Goal: Communication & Community: Answer question/provide support

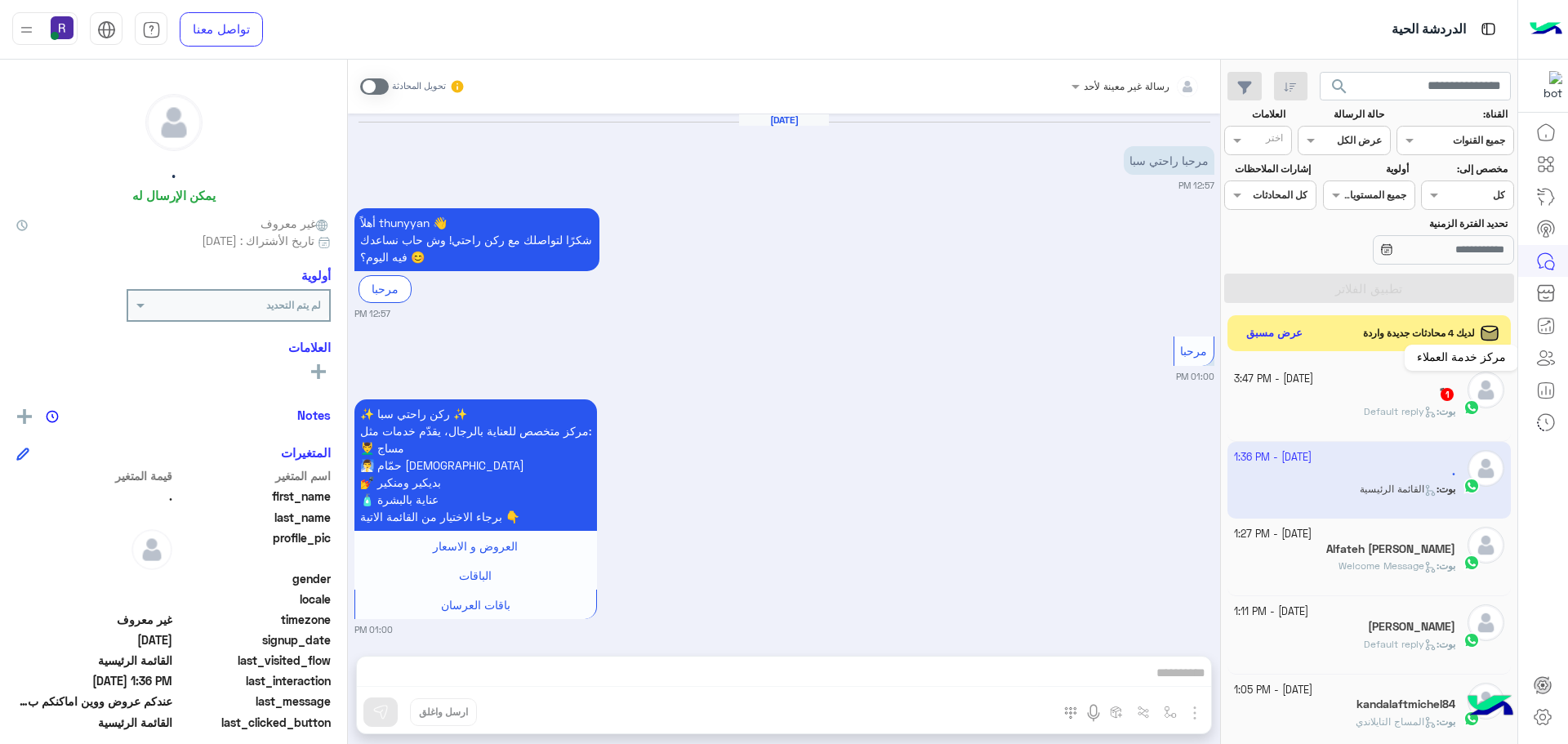
scroll to position [616, 0]
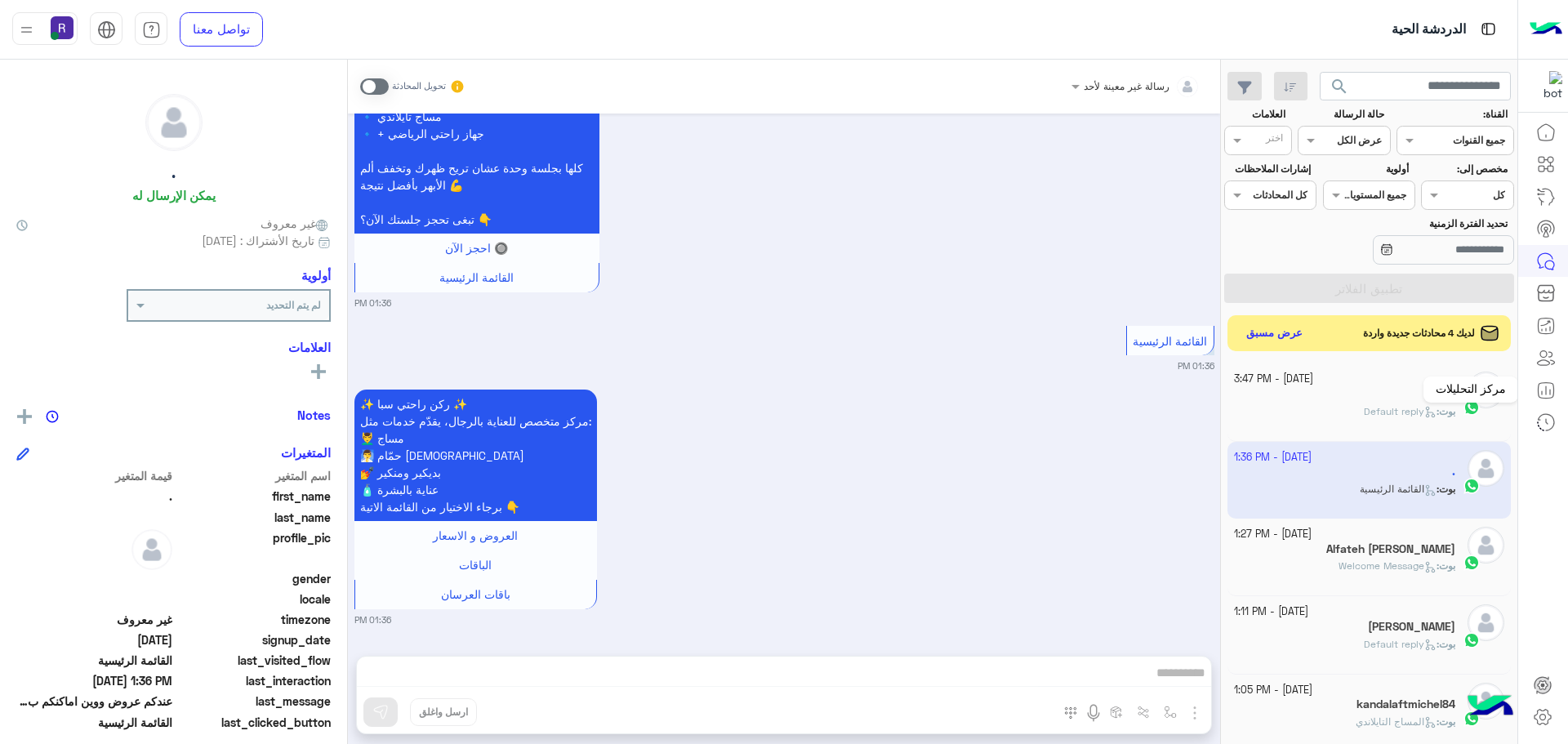
click at [1408, 405] on span "Default reply" at bounding box center [1400, 410] width 72 height 12
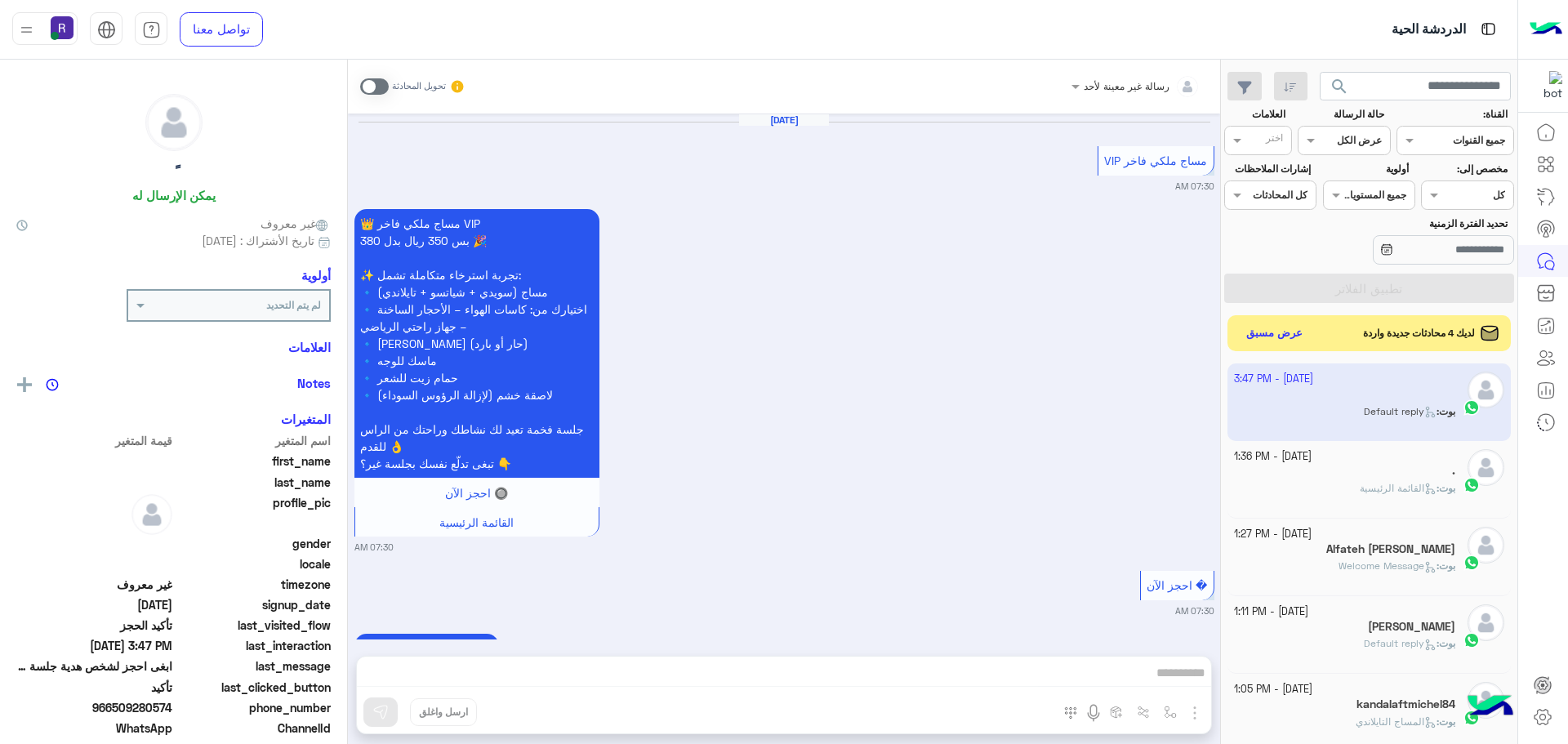
scroll to position [1148, 0]
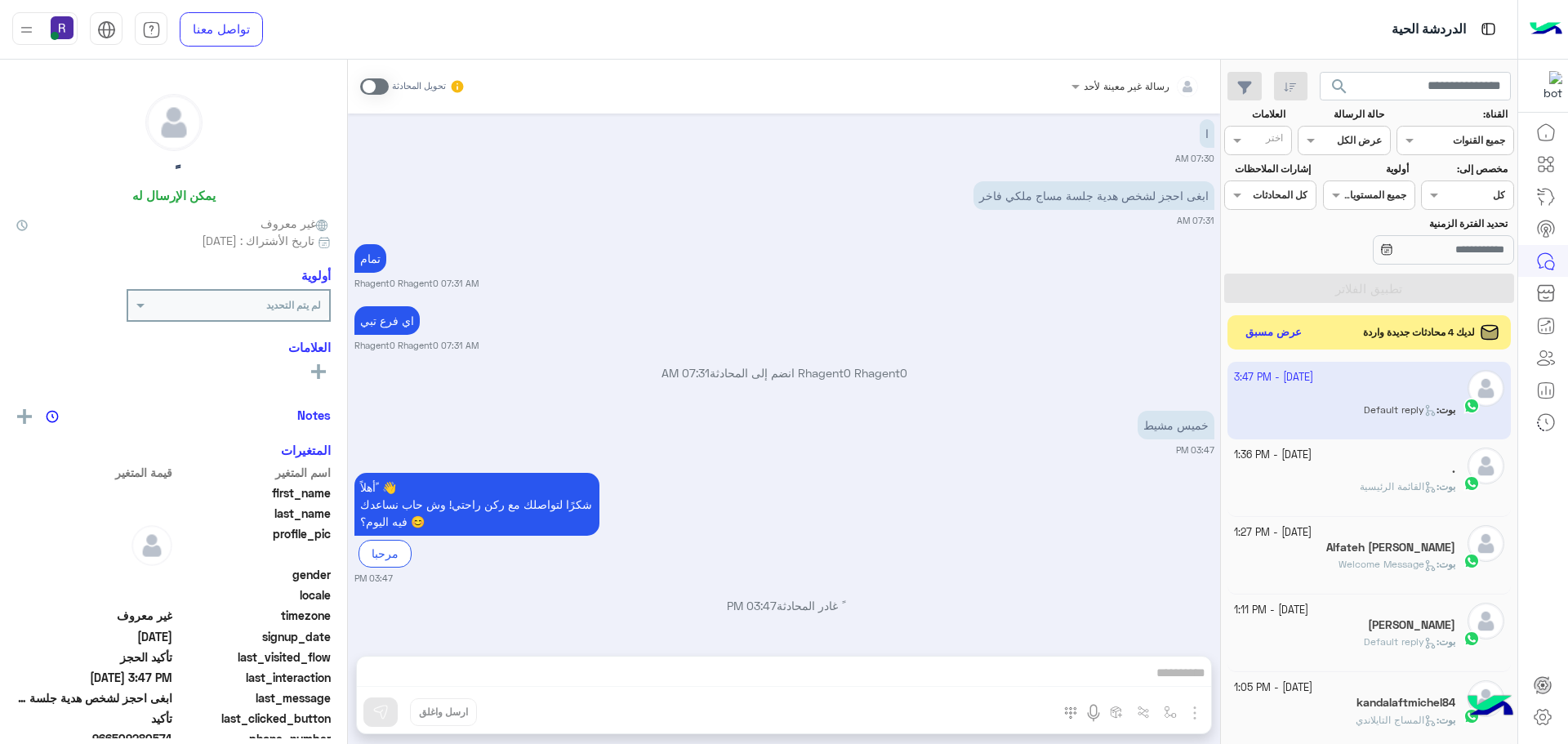
click at [1275, 326] on button "عرض مسبق" at bounding box center [1274, 333] width 69 height 22
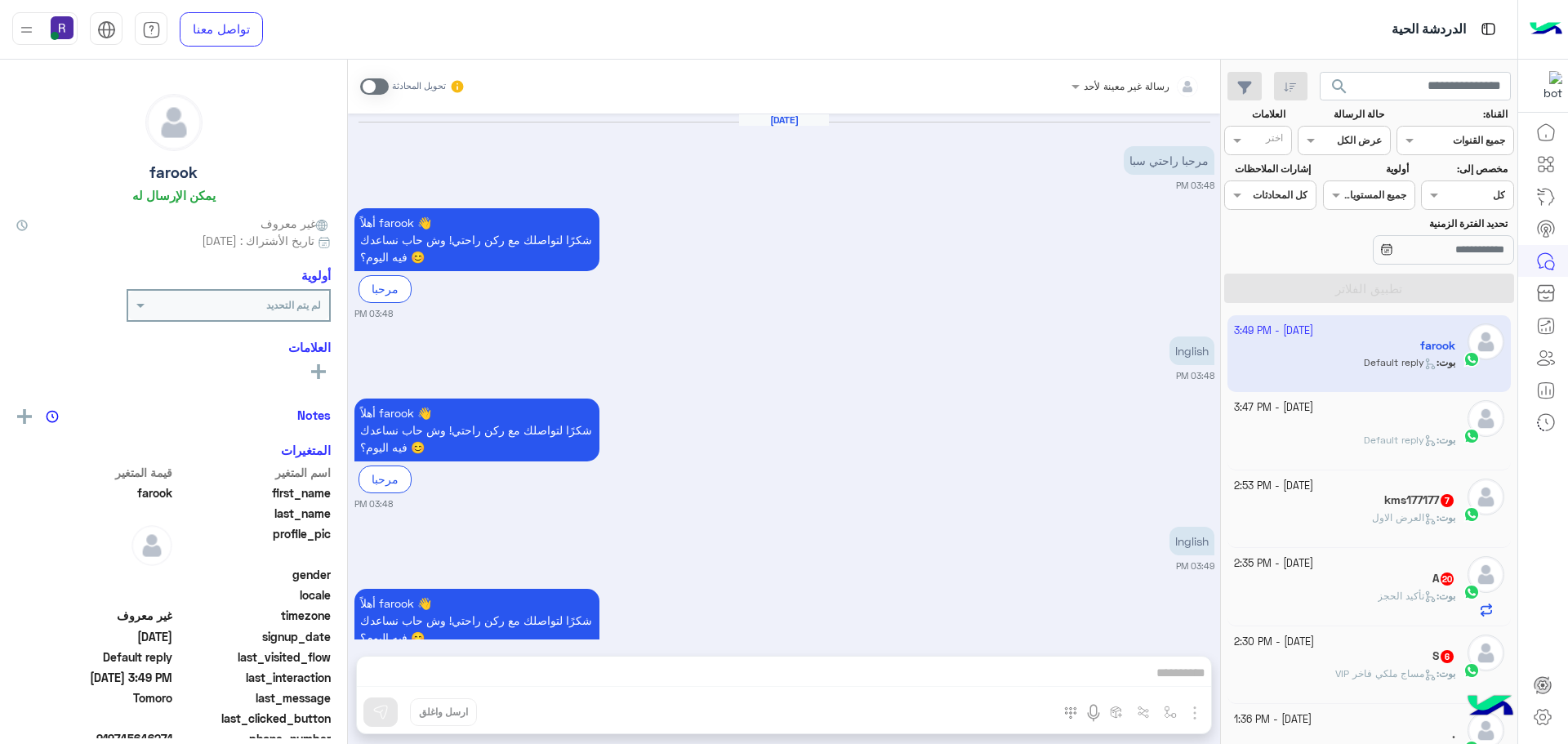
scroll to position [265, 0]
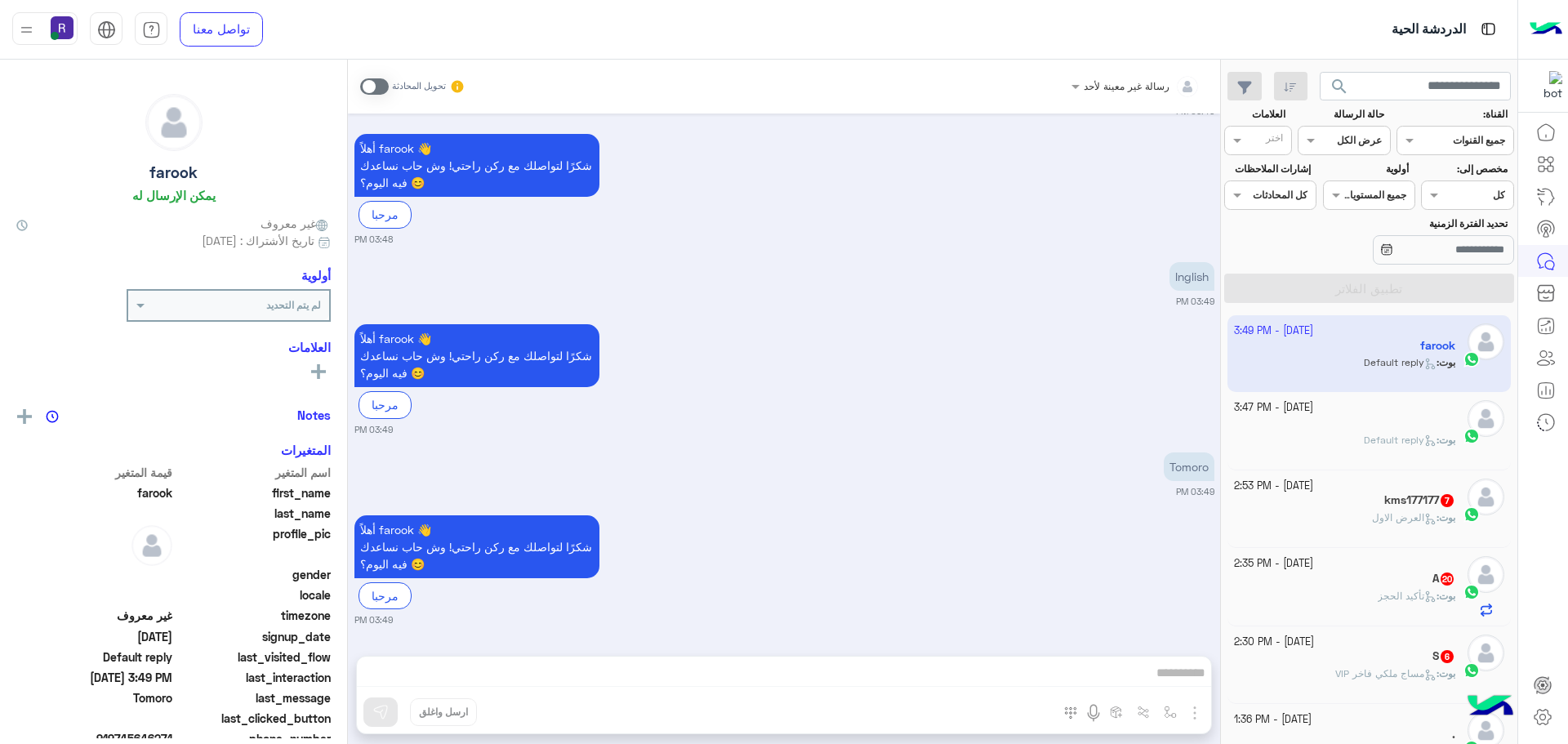
click at [1298, 512] on div "بوت : العرض الاول" at bounding box center [1346, 524] width 222 height 29
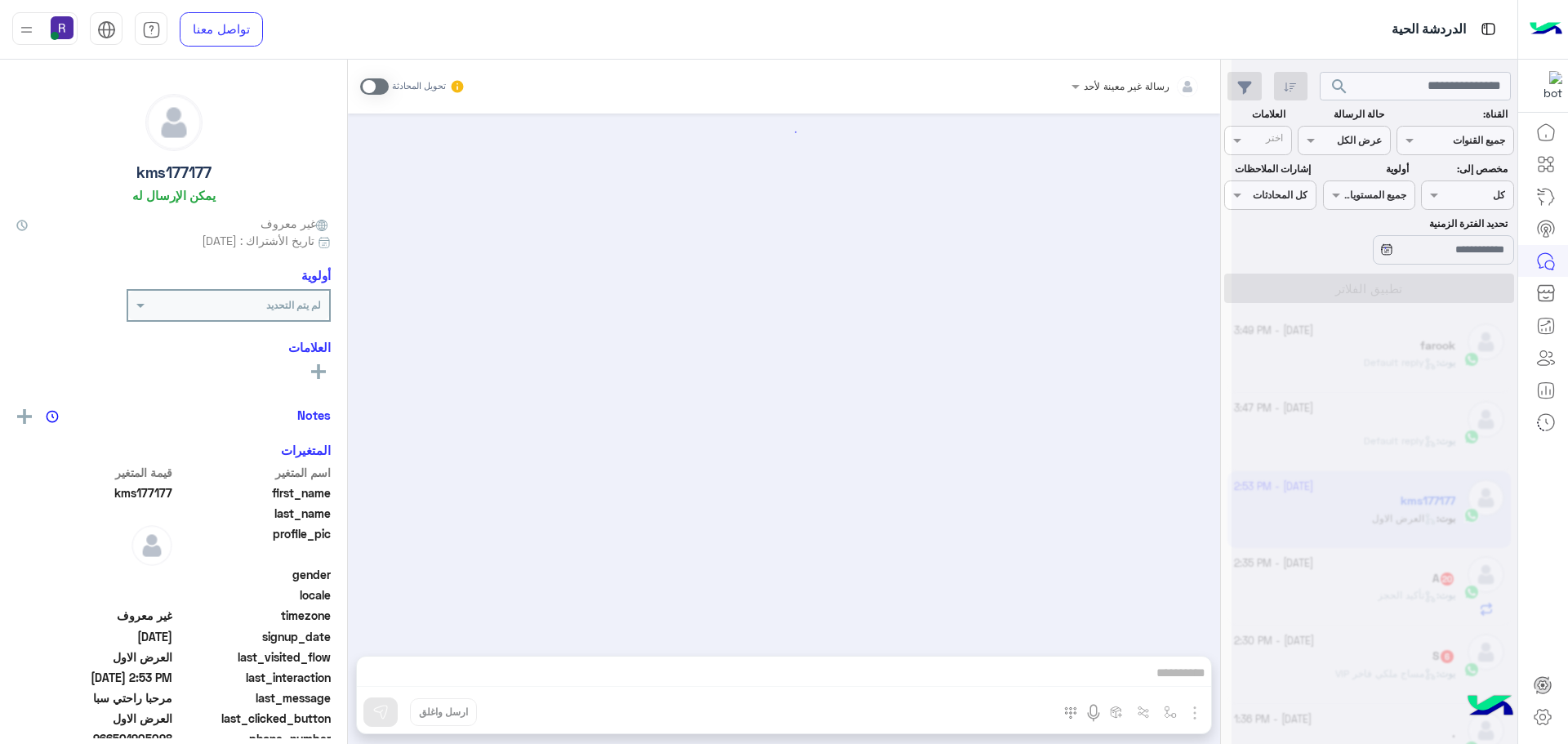
scroll to position [2627, 0]
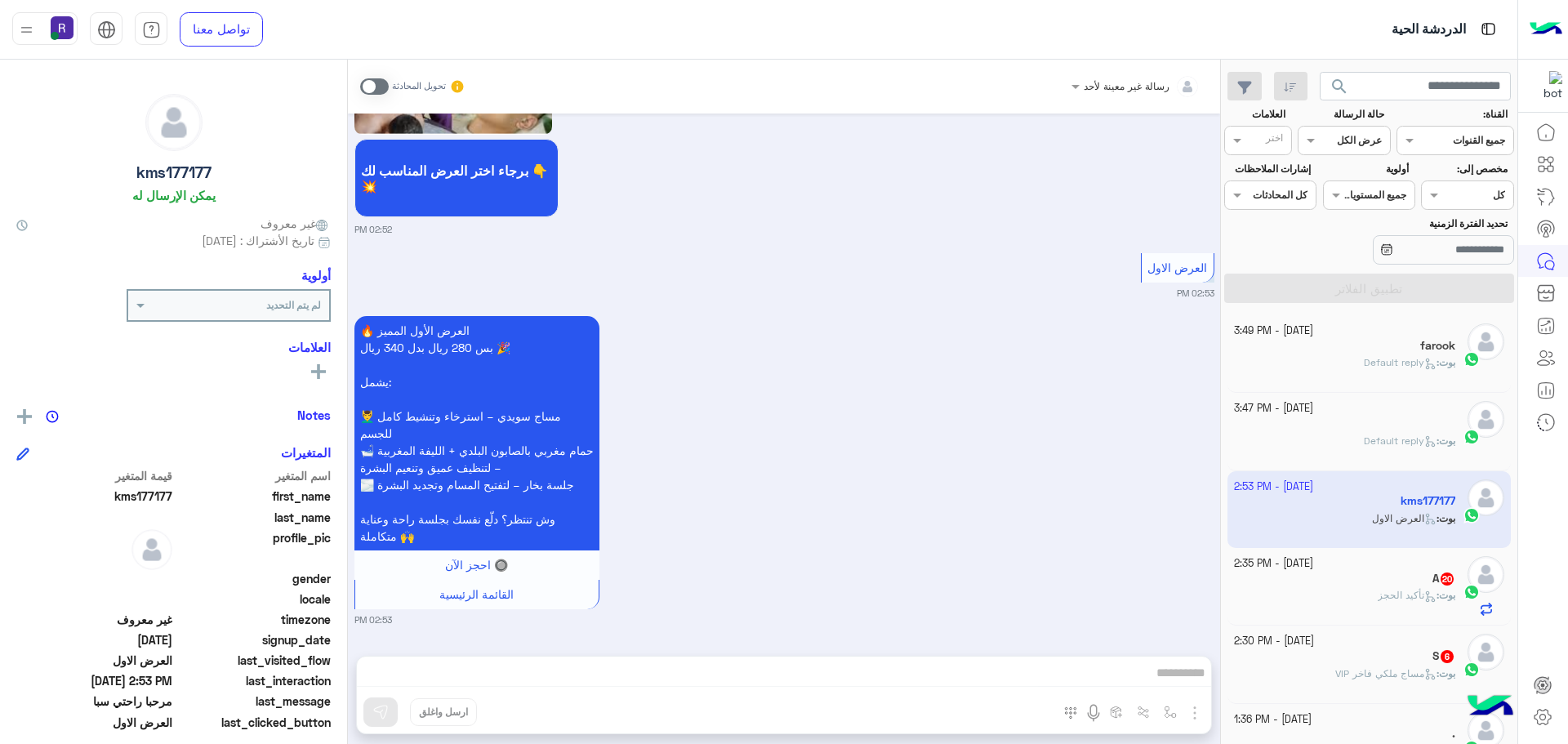
click at [1277, 597] on div "بوت : تأكيد الحجز" at bounding box center [1346, 602] width 222 height 29
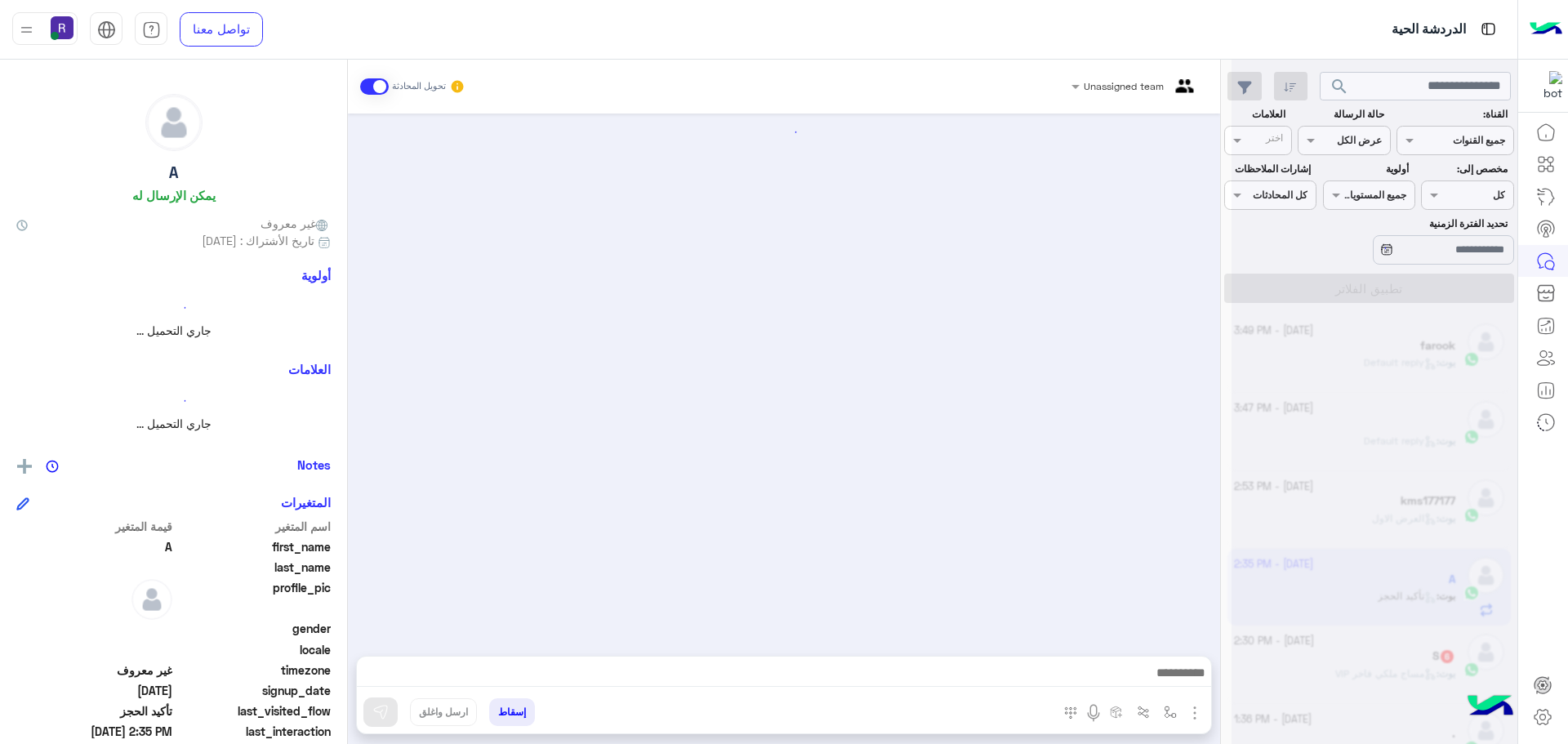
scroll to position [2012, 0]
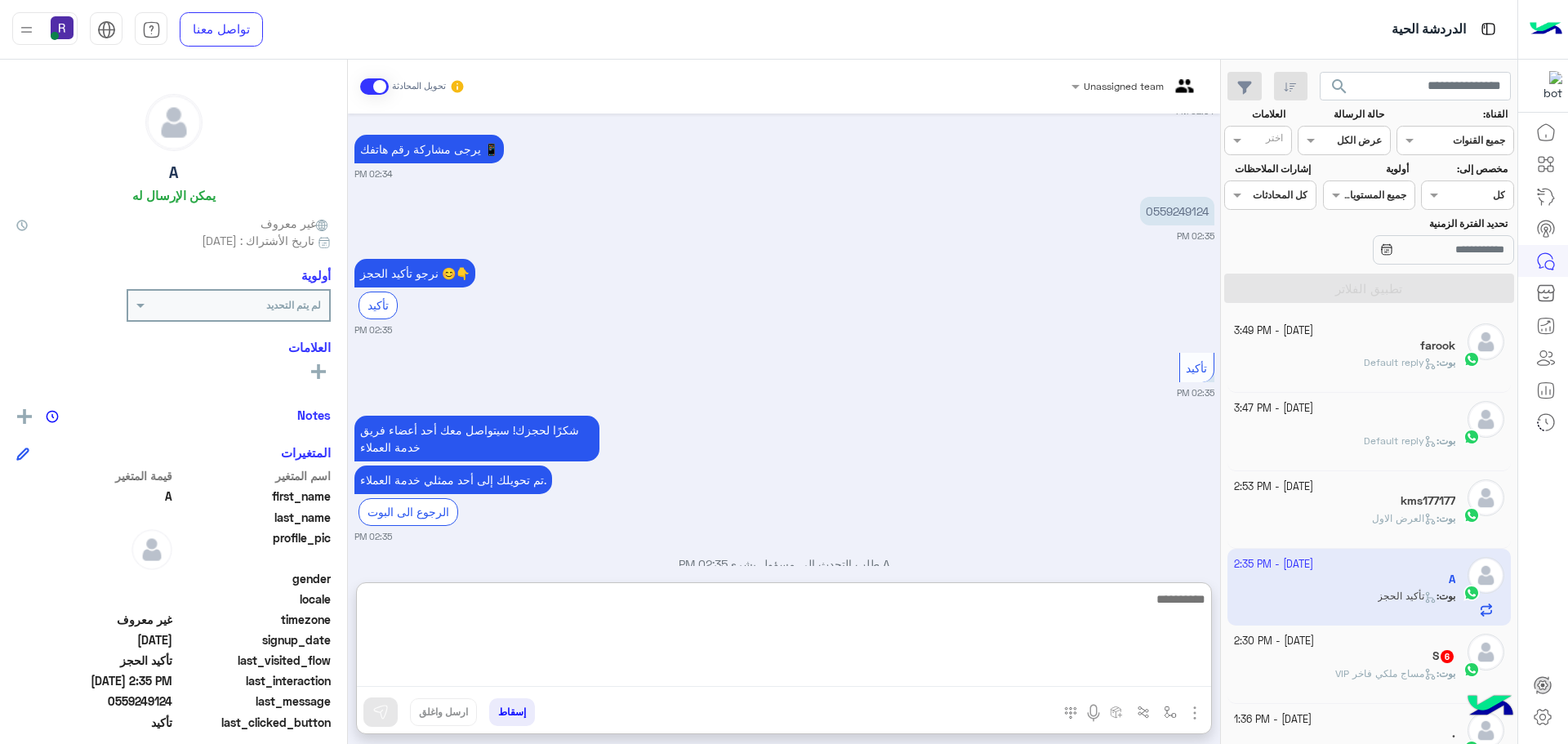
click at [823, 667] on textarea at bounding box center [784, 637] width 854 height 98
type textarea "**********"
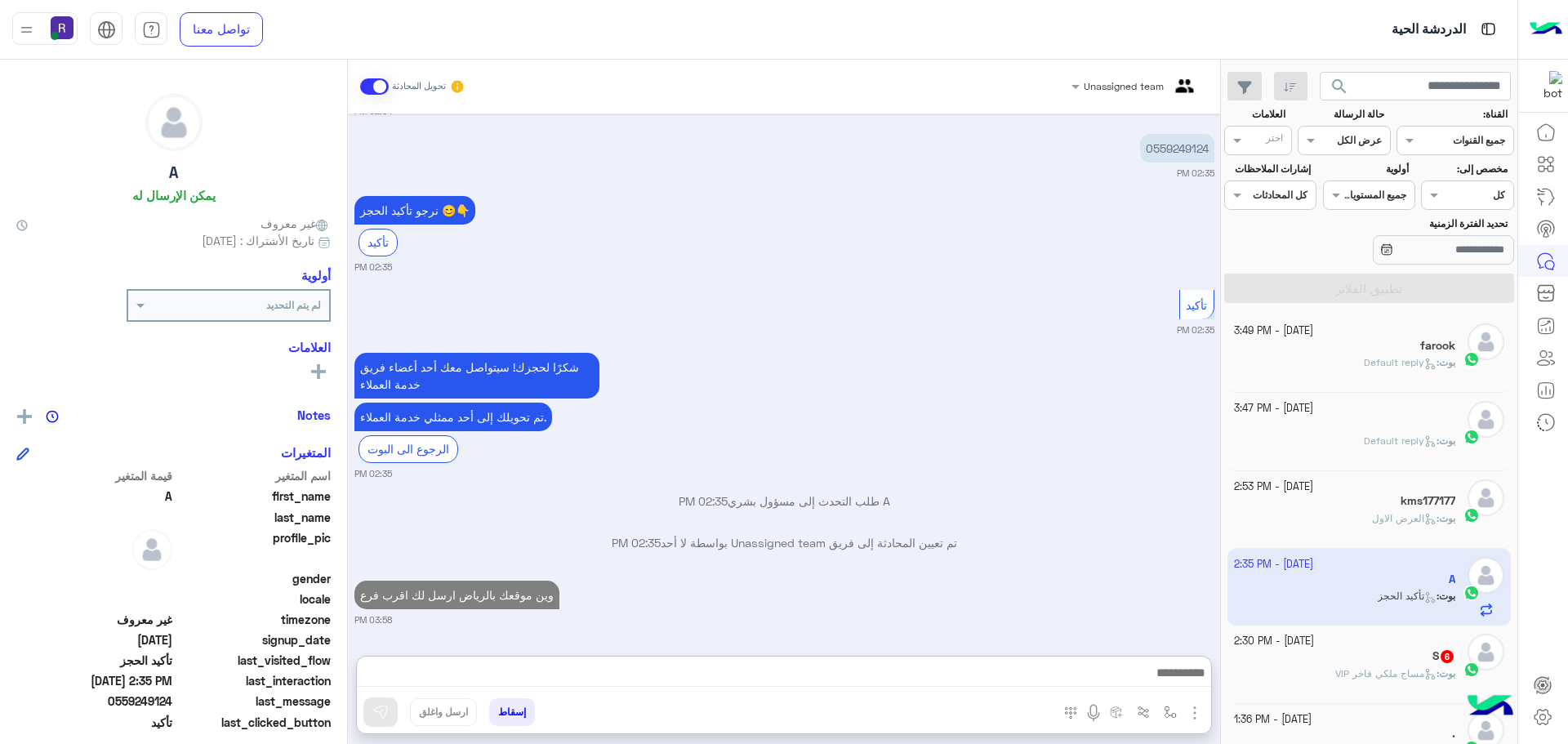
click at [1418, 663] on div "S 6" at bounding box center [1346, 658] width 222 height 18
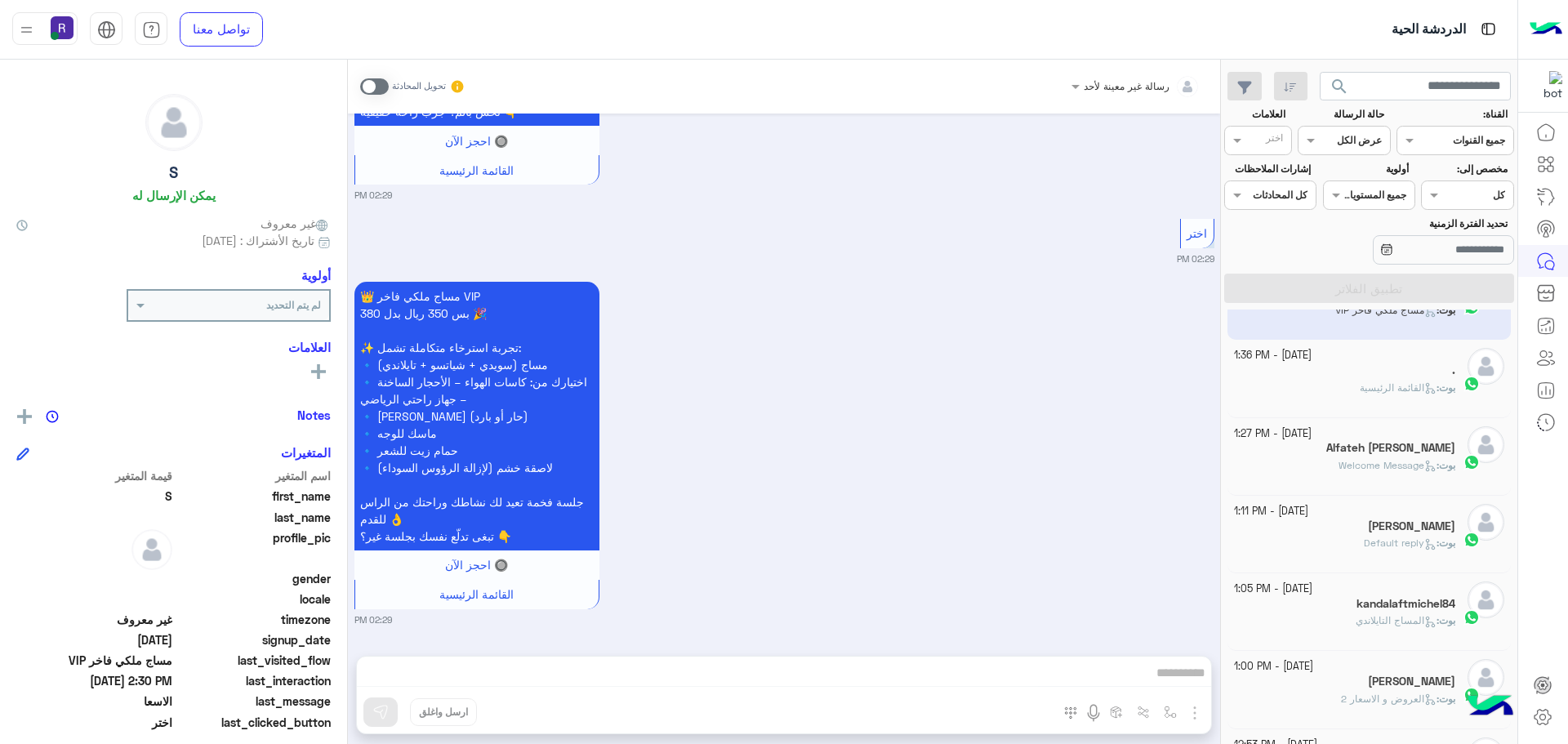
scroll to position [490, 0]
